Goal: Task Accomplishment & Management: Manage account settings

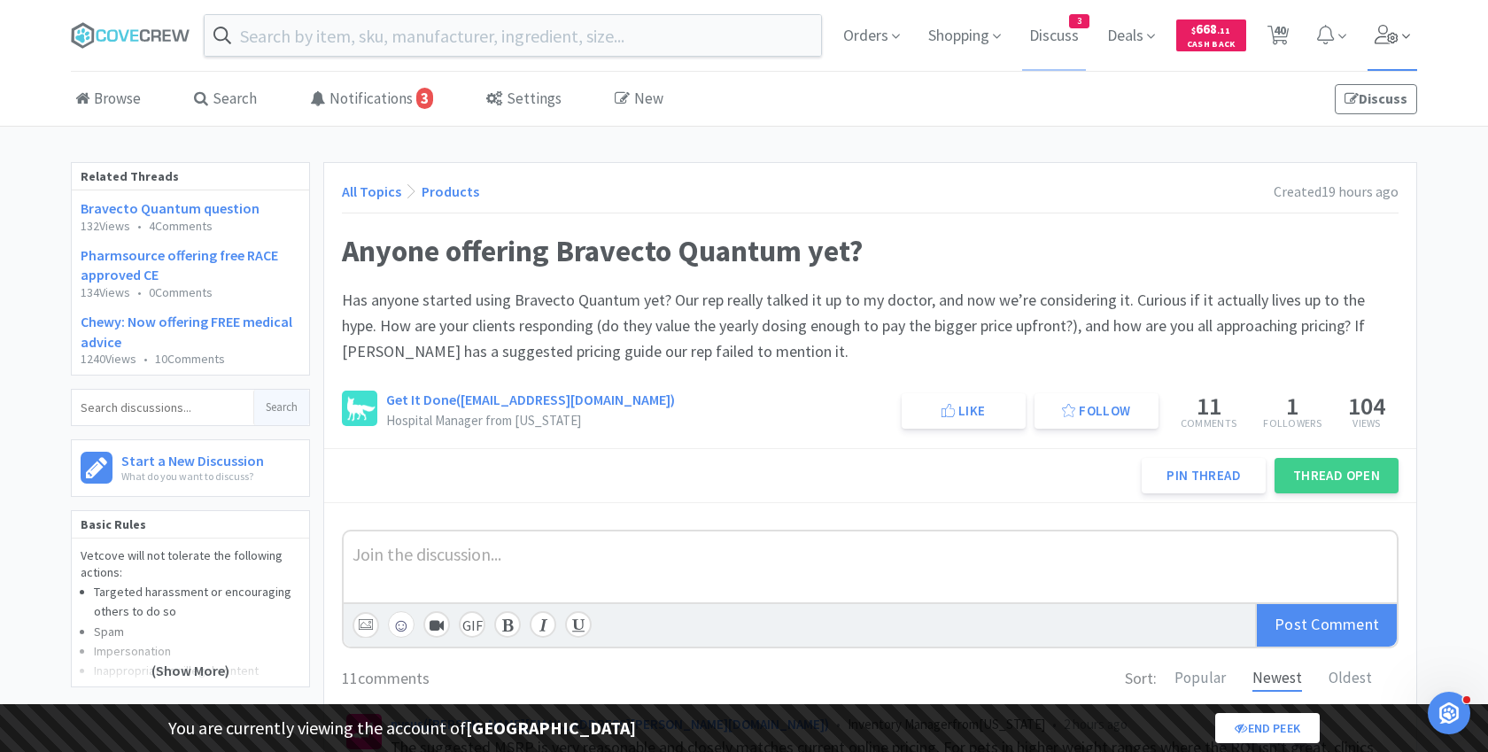
click at [1377, 19] on span at bounding box center [1392, 35] width 50 height 71
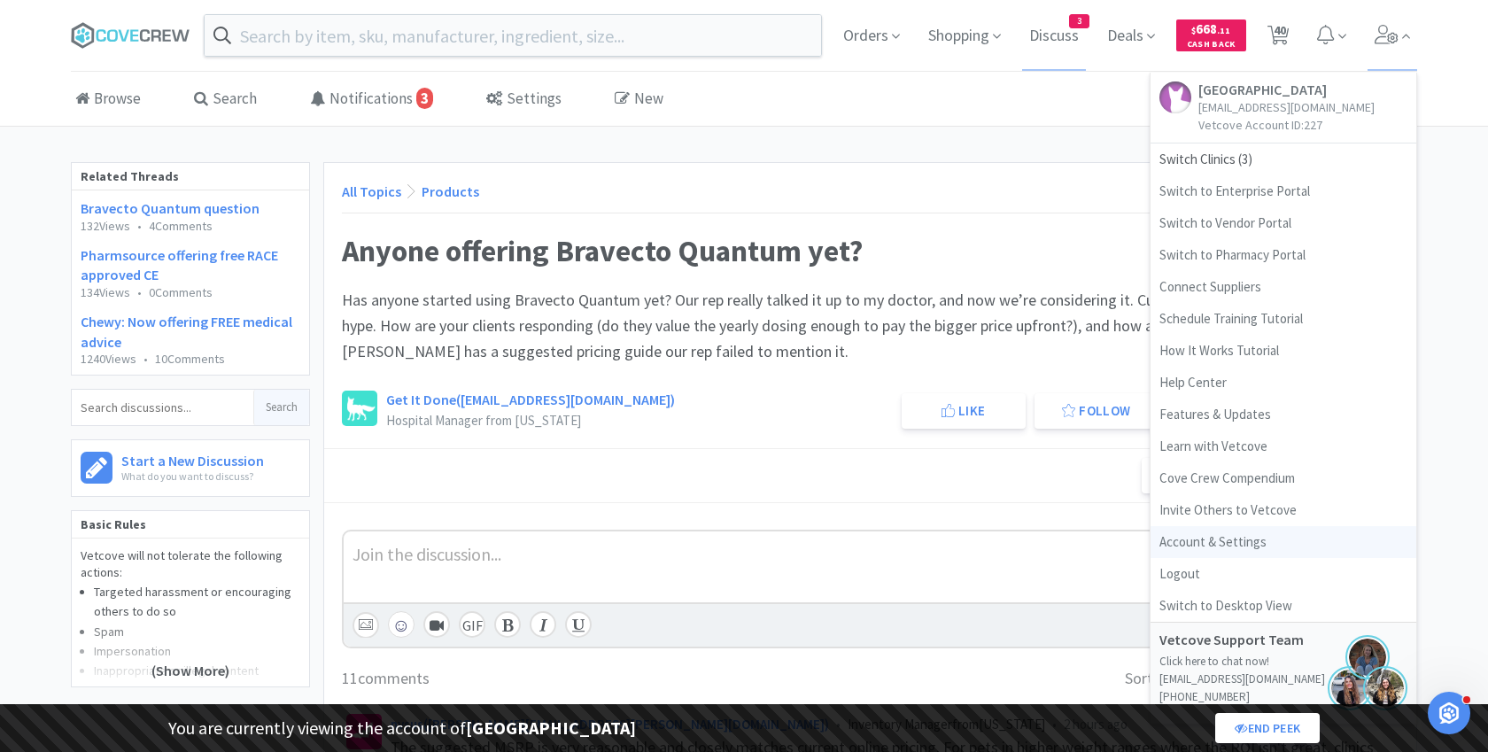
click at [1210, 550] on link "Account & Settings" at bounding box center [1283, 542] width 266 height 32
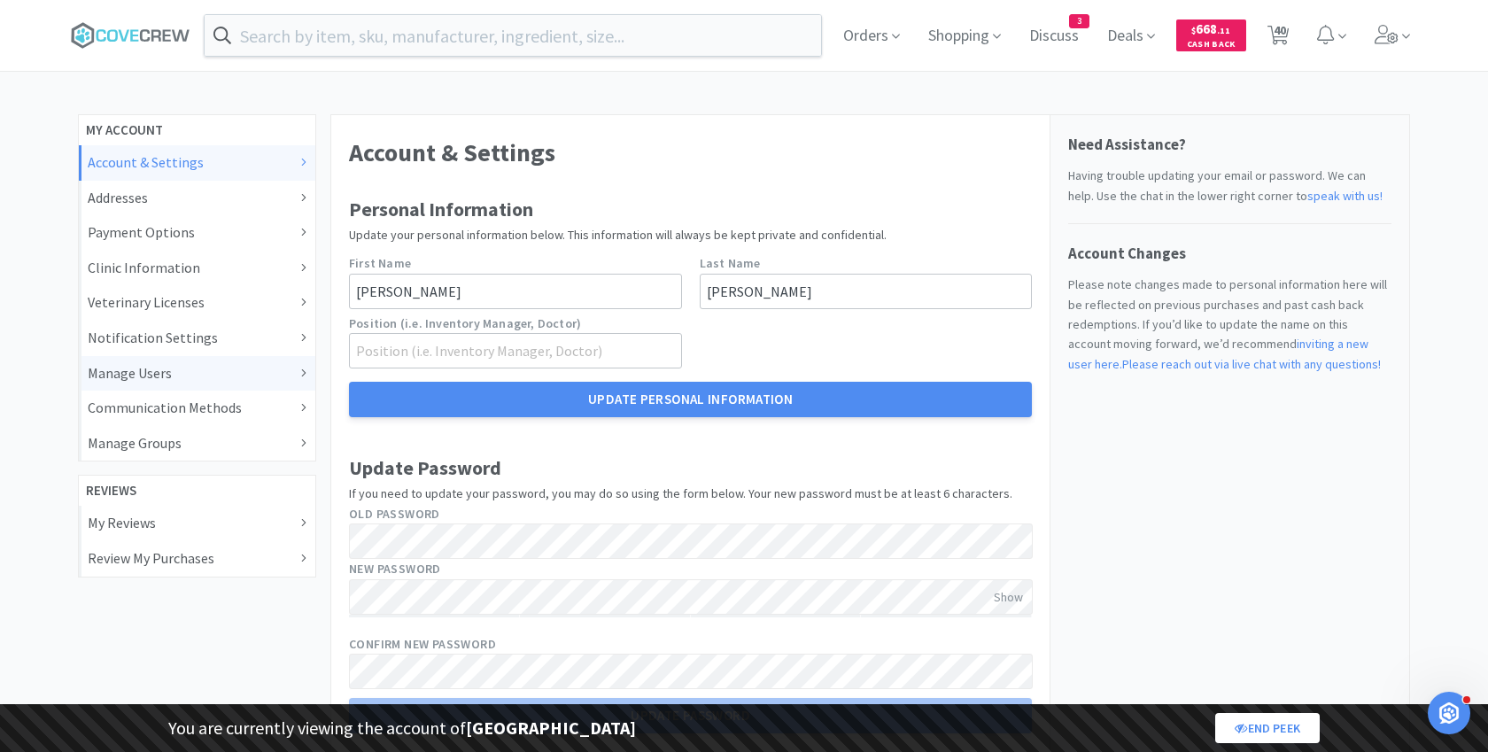
click at [222, 372] on div "Manage Users" at bounding box center [197, 373] width 219 height 23
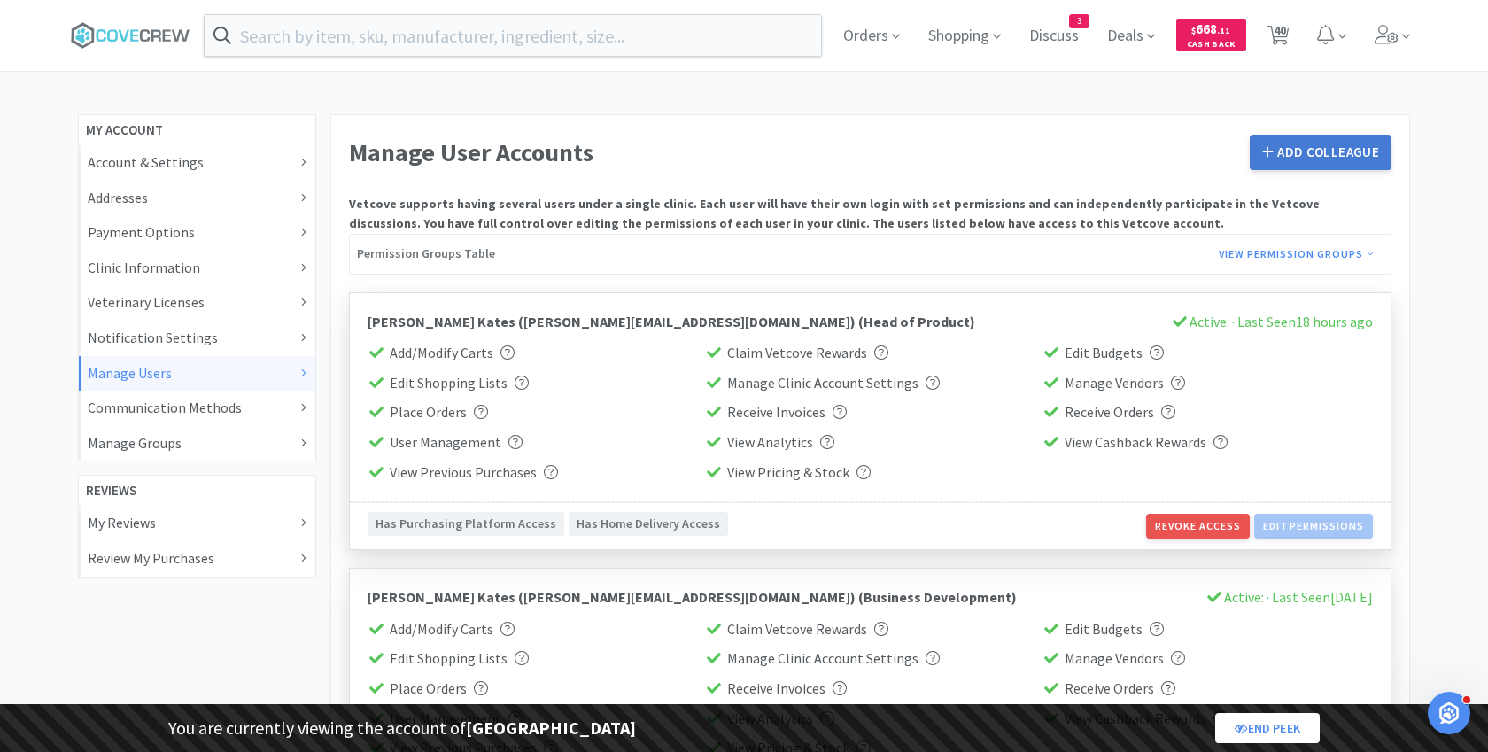
click at [1297, 147] on button "Add Colleague" at bounding box center [1321, 152] width 142 height 35
select select "BASIC"
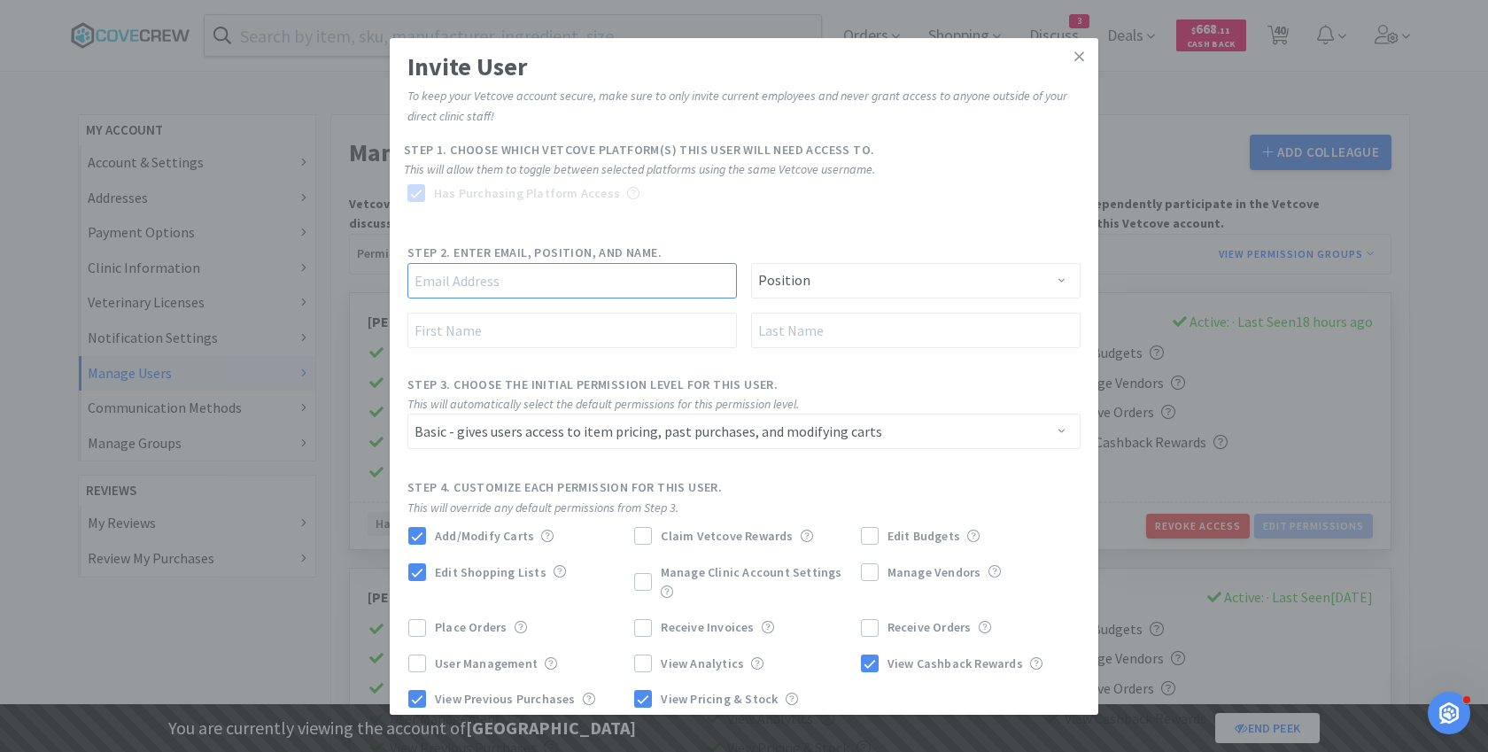
click at [611, 273] on input "text" at bounding box center [571, 280] width 329 height 35
paste input "[PERSON_NAME][EMAIL_ADDRESS][PERSON_NAME][DOMAIN_NAME]!"
type input "[PERSON_NAME][EMAIL_ADDRESS][PERSON_NAME][DOMAIN_NAME]"
click at [592, 321] on input "text" at bounding box center [571, 330] width 329 height 35
type input "[PERSON_NAME]"
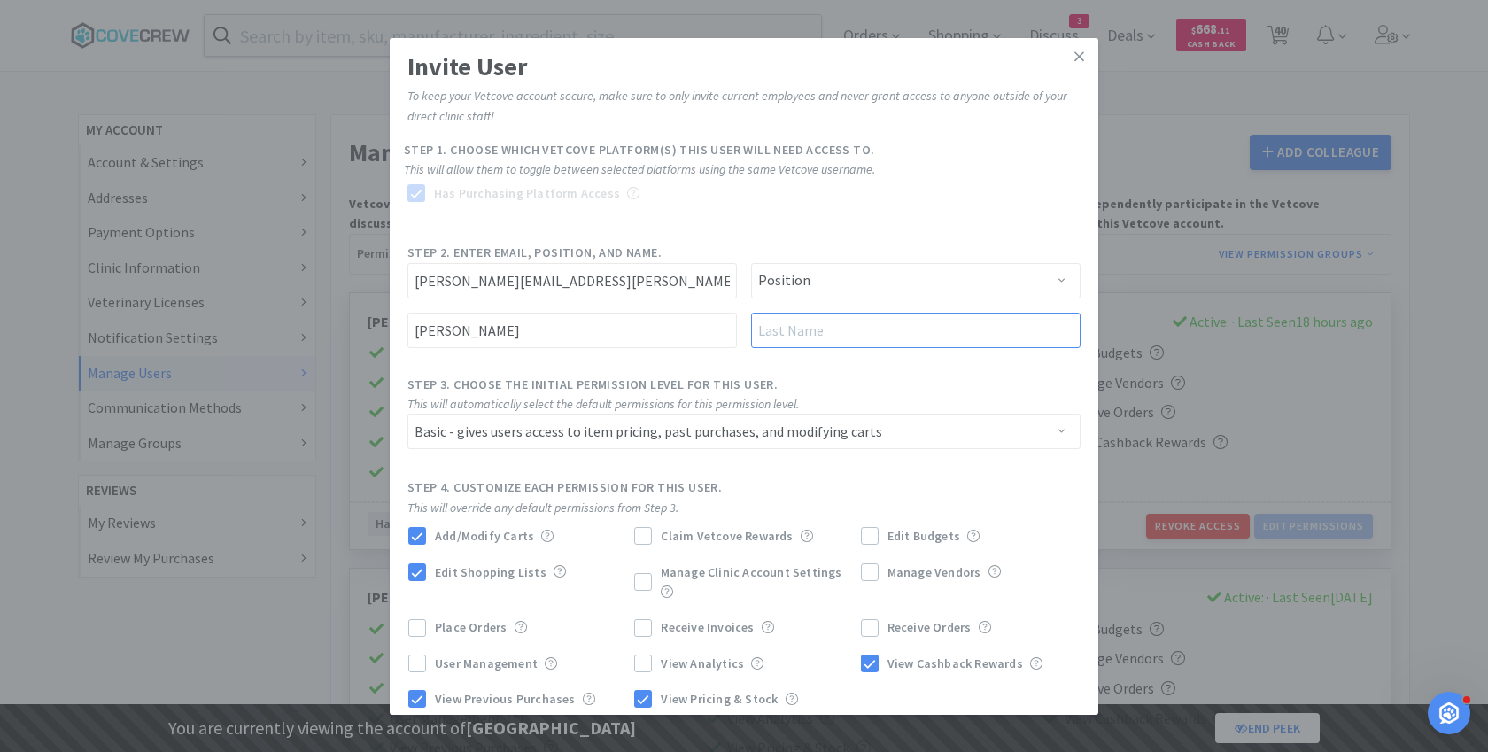
click at [800, 334] on input "text" at bounding box center [915, 330] width 329 height 35
type input "[PERSON_NAME]"
click at [796, 286] on select "Position Practice Manager Office Manager Practice Owner Veterinarian Hospital D…" at bounding box center [915, 280] width 329 height 35
select select "Other Veterinary Staff"
click at [751, 263] on select "Position Practice Manager Office Manager Practice Owner Veterinarian Hospital D…" at bounding box center [915, 280] width 329 height 35
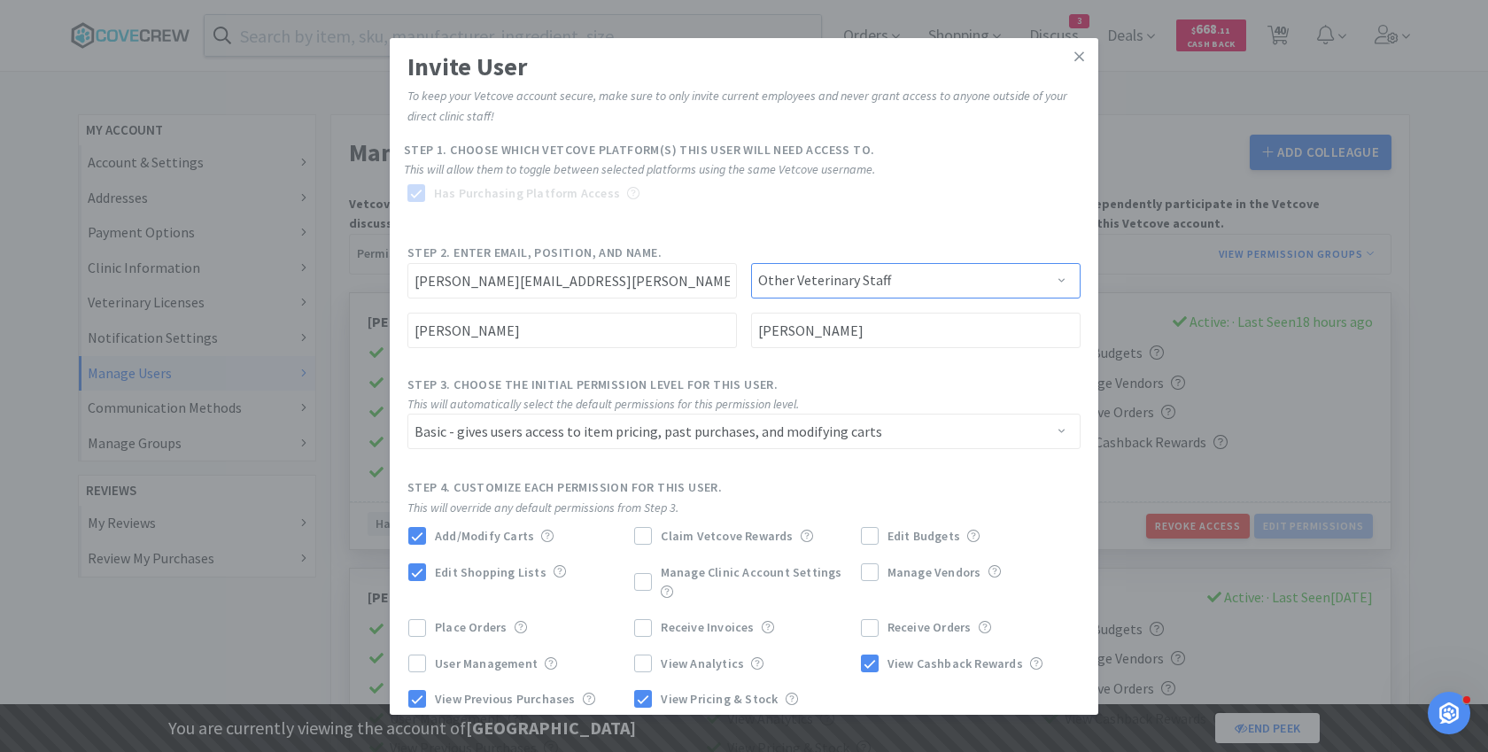
scroll to position [63, 0]
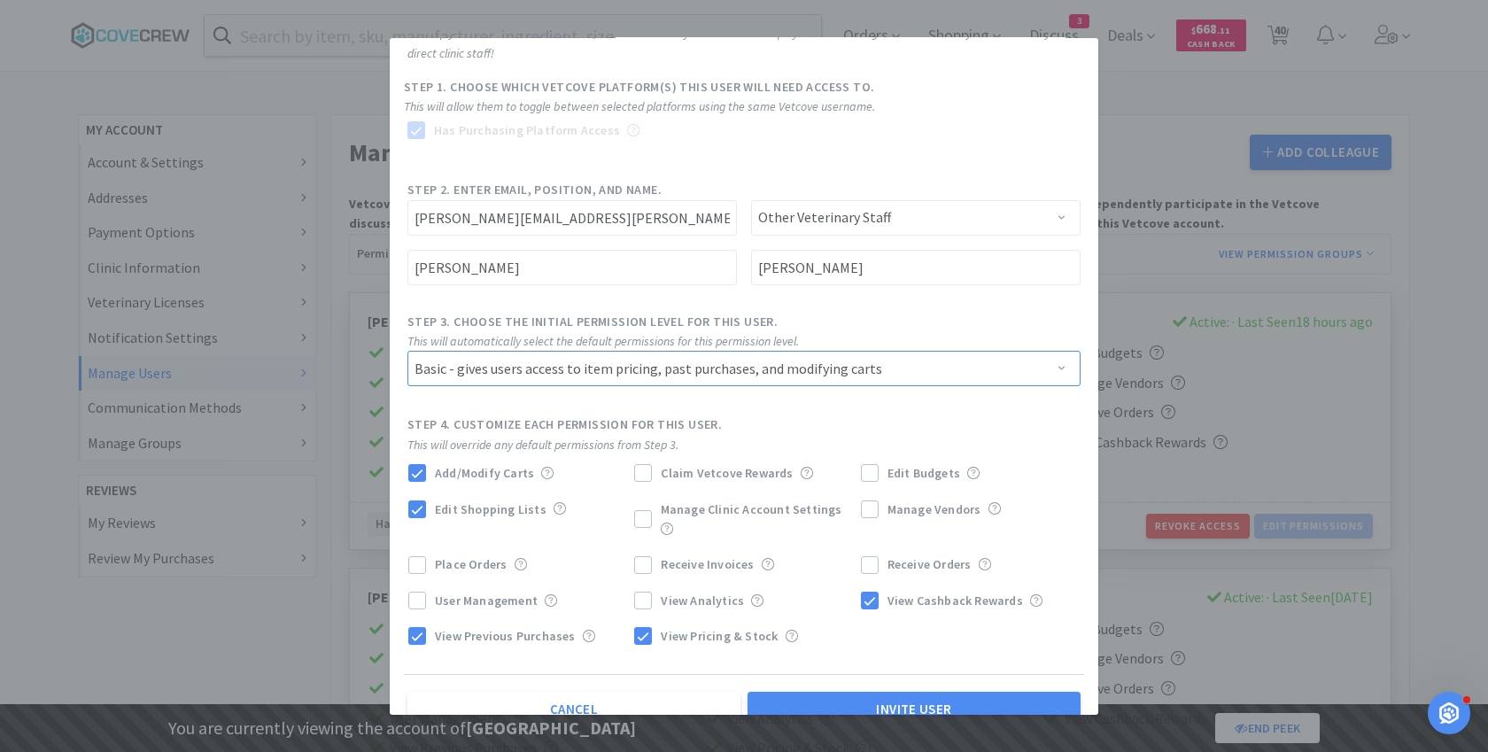
click at [770, 375] on select "Admin - gives users permission to access everything in Vetcove Manager - gives …" at bounding box center [743, 368] width 673 height 35
select select "PRIMARY"
click at [407, 351] on select "Admin - gives users permission to access everything in Vetcove Manager - gives …" at bounding box center [743, 368] width 673 height 35
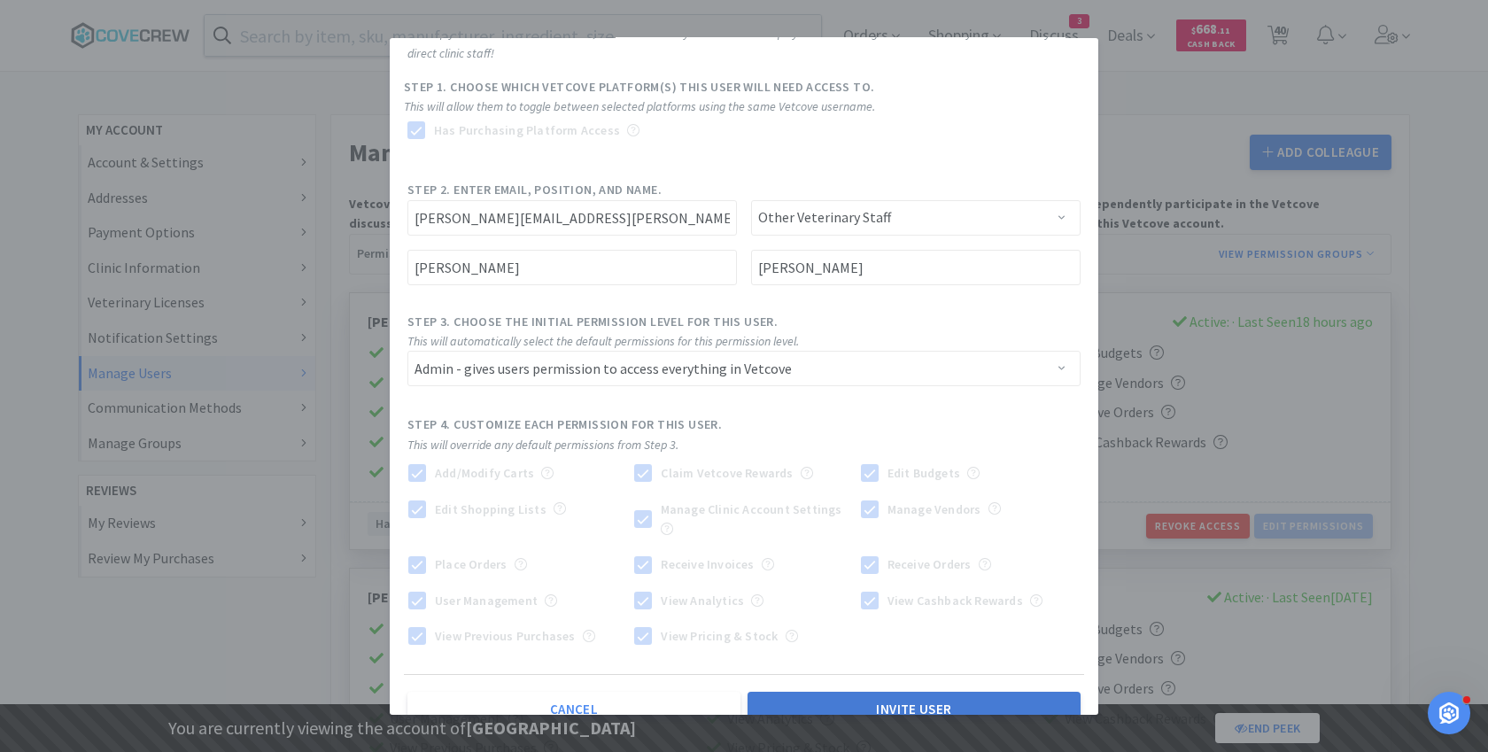
click at [874, 692] on button "Invite User" at bounding box center [913, 709] width 333 height 35
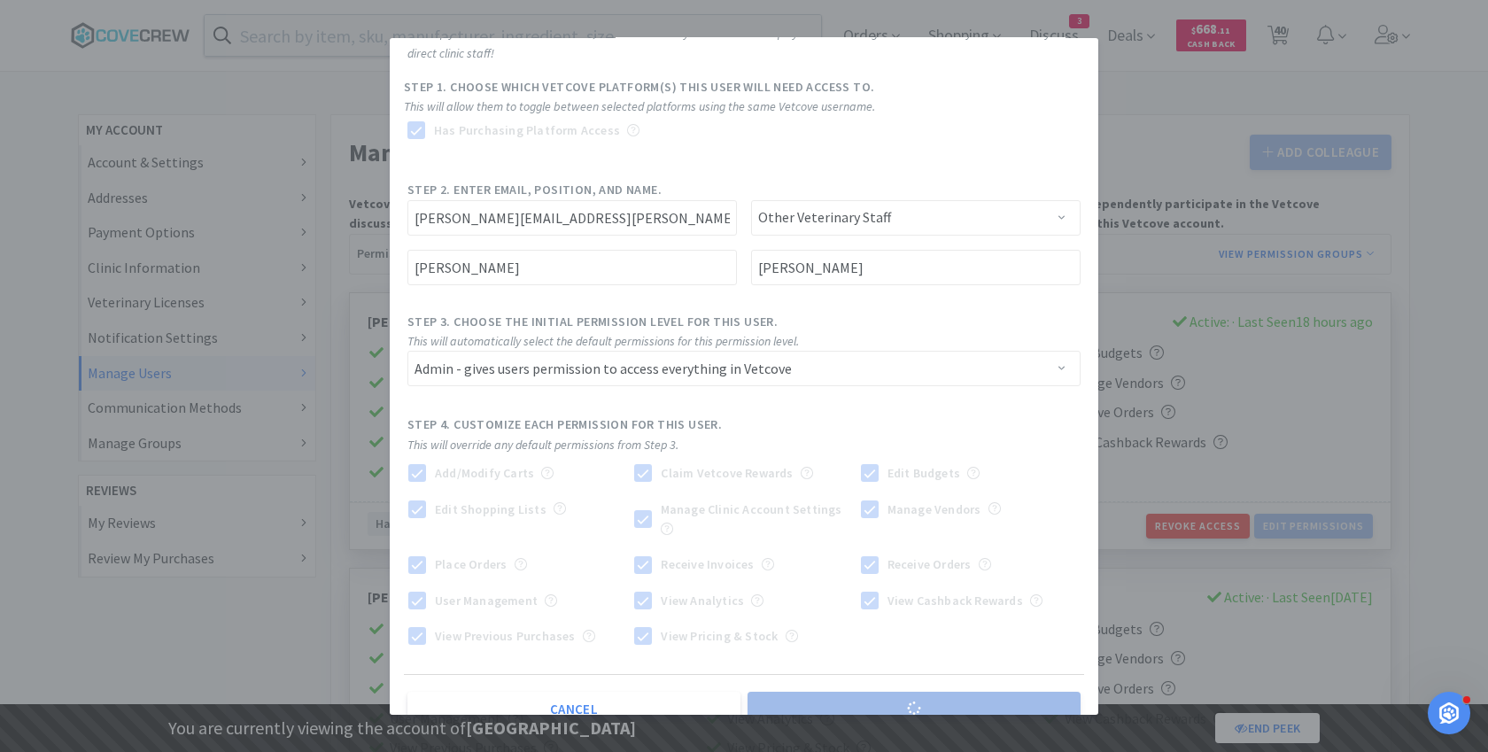
select select
select select "BASIC"
